Goal: Task Accomplishment & Management: Use online tool/utility

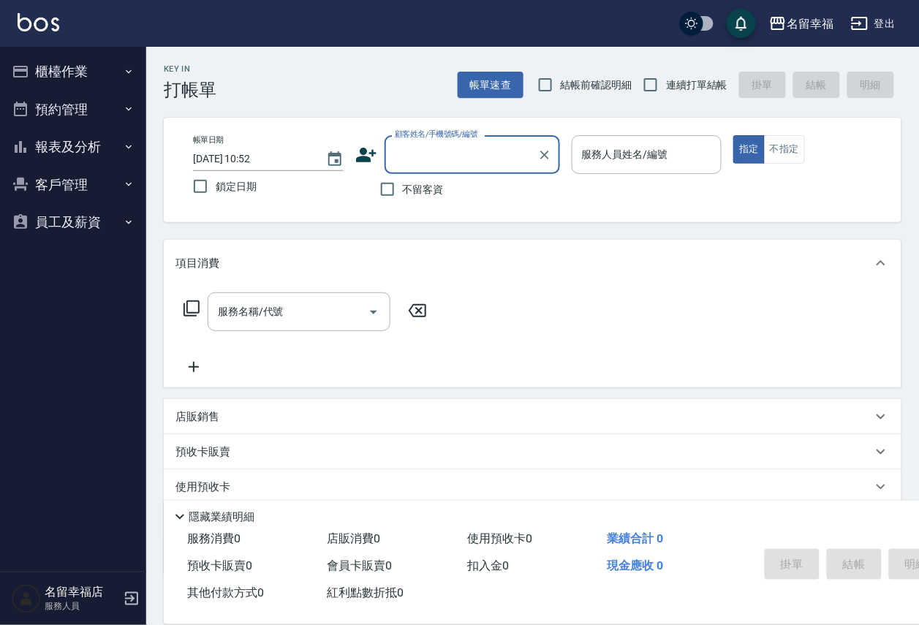
click at [71, 70] on button "櫃檯作業" at bounding box center [73, 72] width 135 height 38
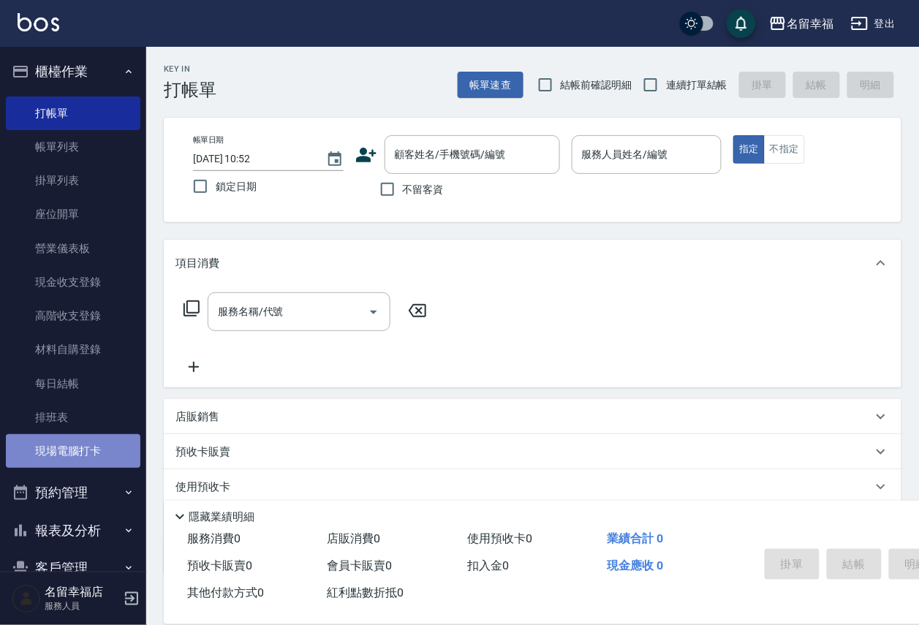
click at [108, 468] on link "現場電腦打卡" at bounding box center [73, 451] width 135 height 34
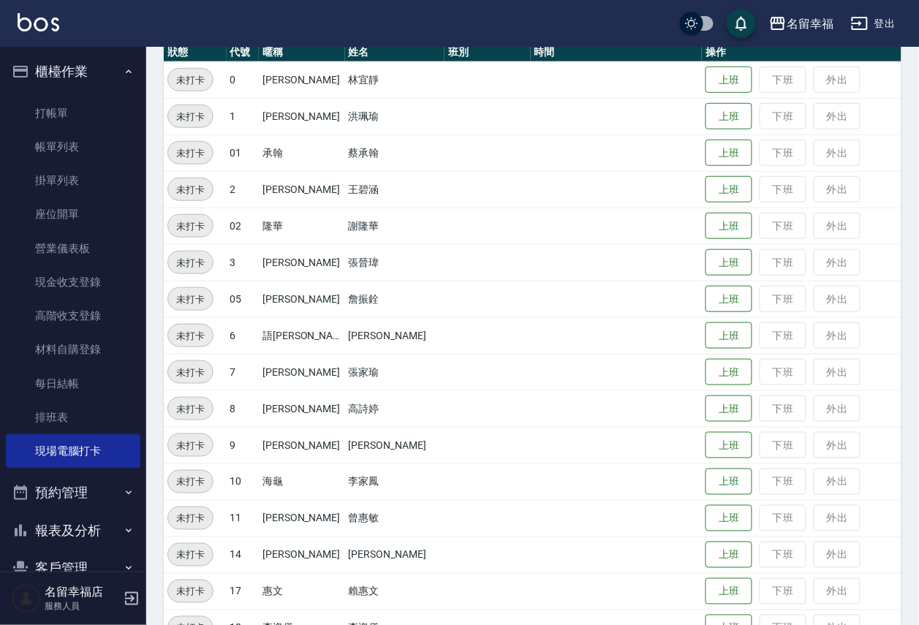
scroll to position [219, 0]
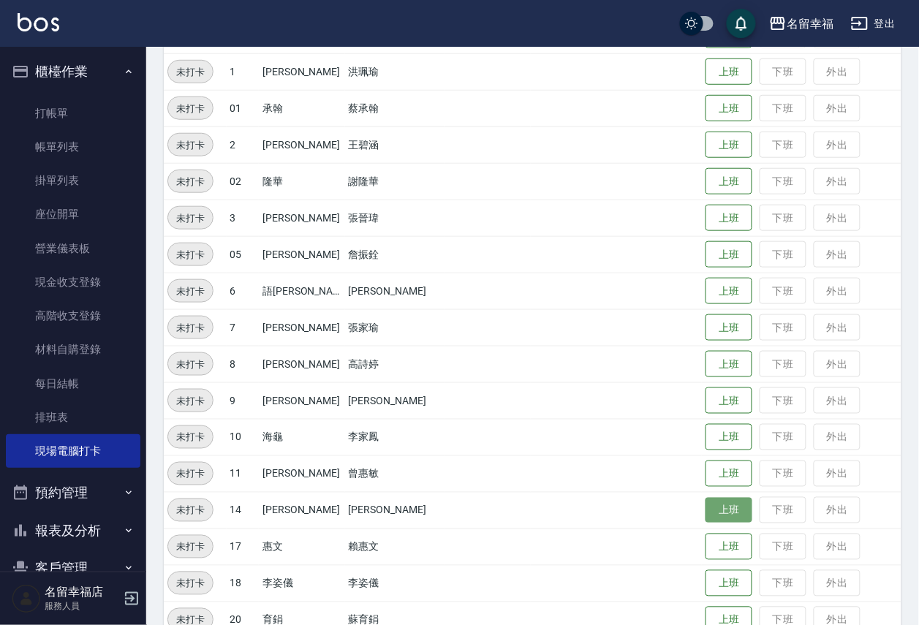
click at [706, 515] on button "上班" at bounding box center [729, 511] width 47 height 26
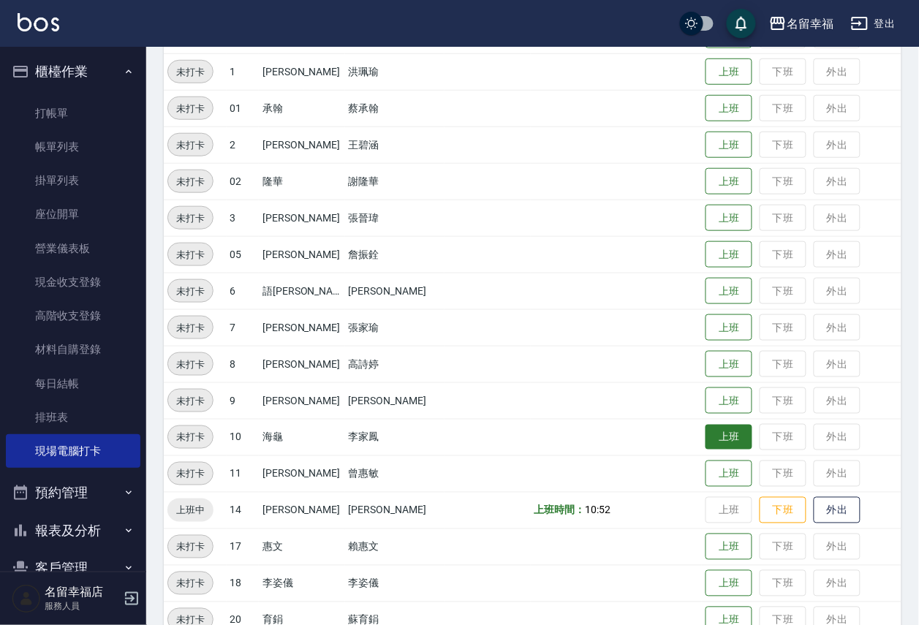
click at [711, 444] on button "上班" at bounding box center [729, 438] width 47 height 26
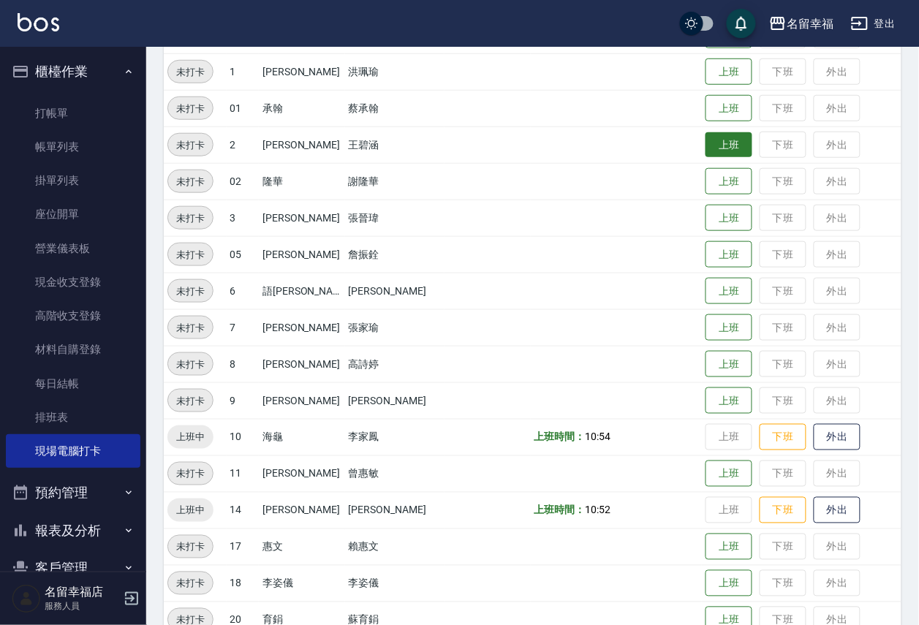
click at [731, 149] on button "上班" at bounding box center [729, 145] width 47 height 26
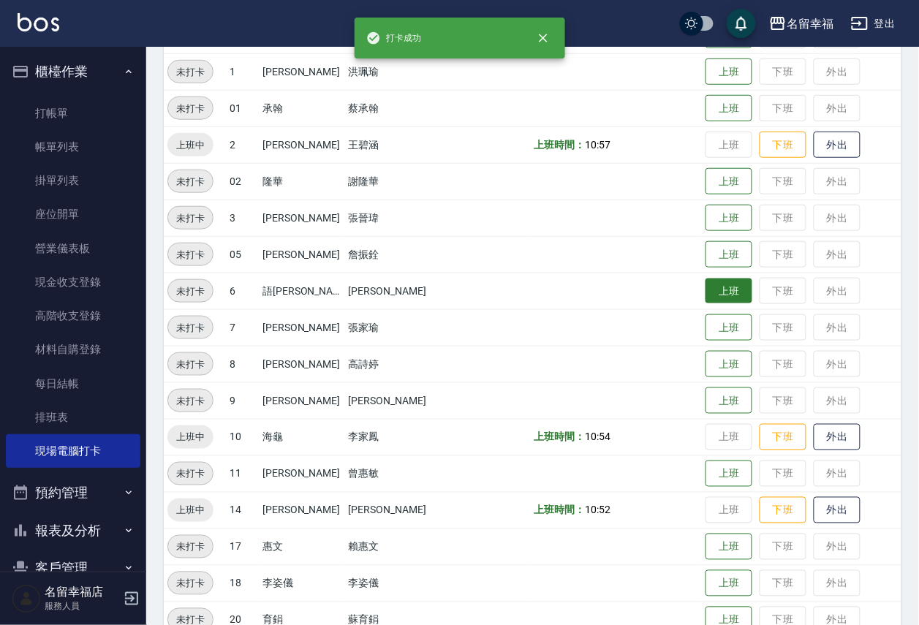
click at [713, 288] on button "上班" at bounding box center [729, 292] width 47 height 26
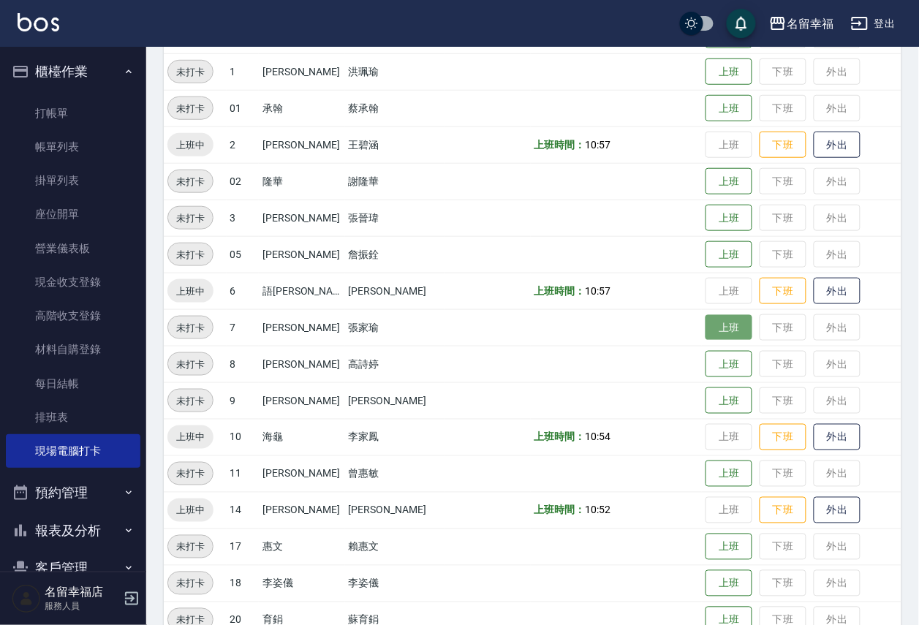
click at [715, 331] on button "上班" at bounding box center [729, 328] width 47 height 26
